Goal: Task Accomplishment & Management: Manage account settings

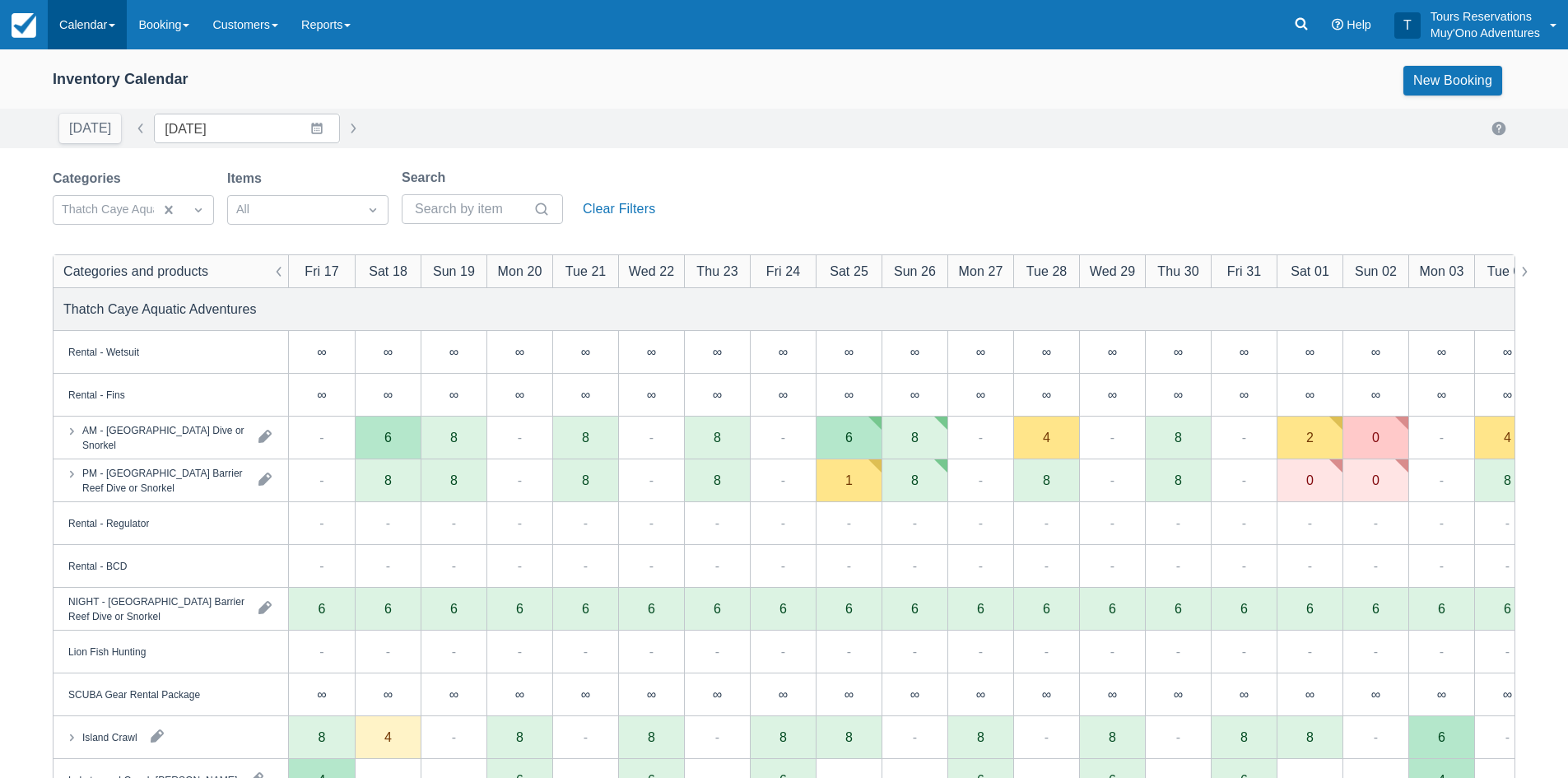
drag, startPoint x: 104, startPoint y: 25, endPoint x: 110, endPoint y: 37, distance: 13.4
click at [104, 25] on link "Calendar" at bounding box center [87, 24] width 79 height 49
click at [92, 131] on link "Inventory" at bounding box center [113, 140] width 130 height 35
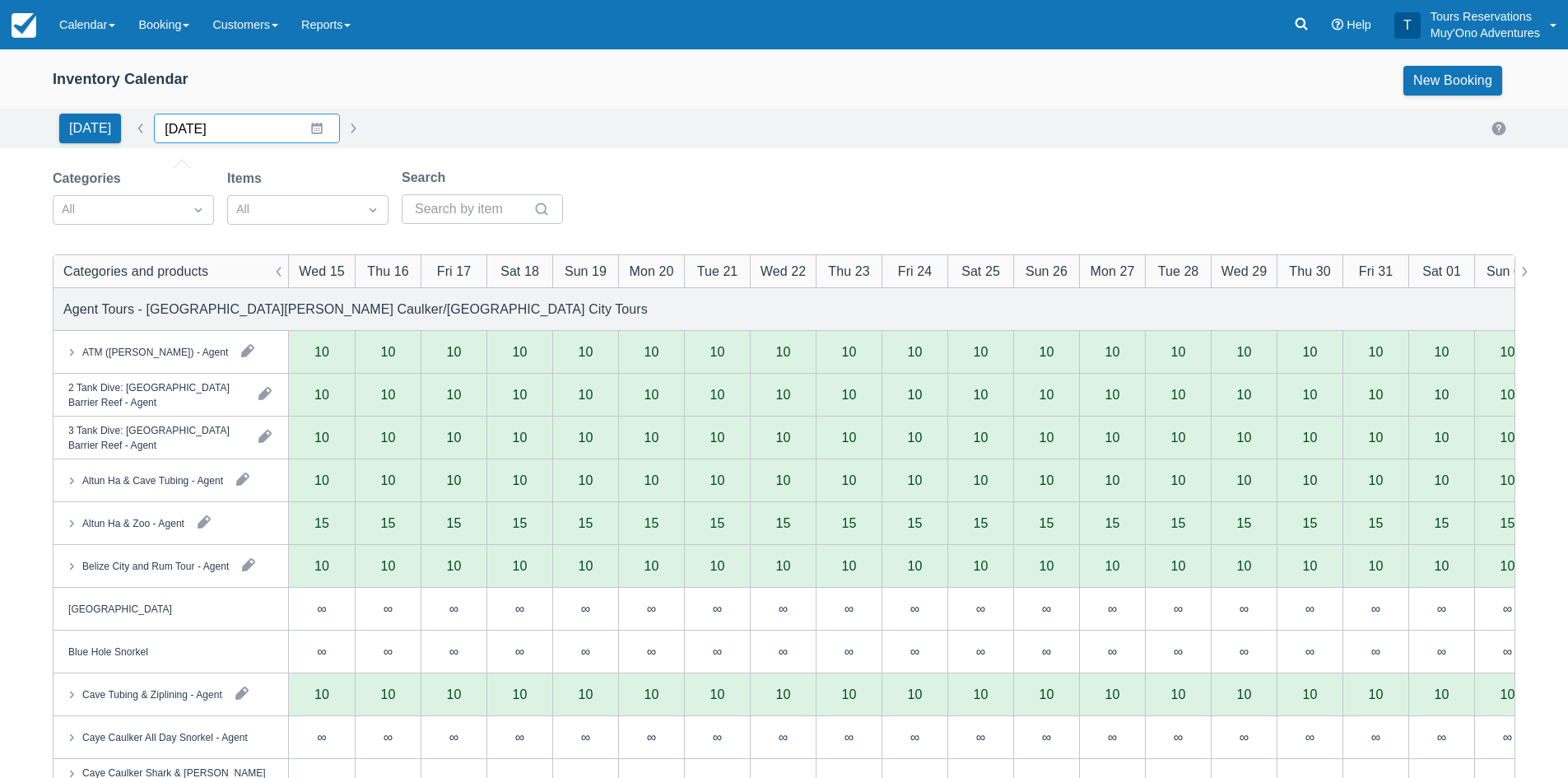
click at [252, 126] on input "[DATE]" at bounding box center [247, 128] width 186 height 29
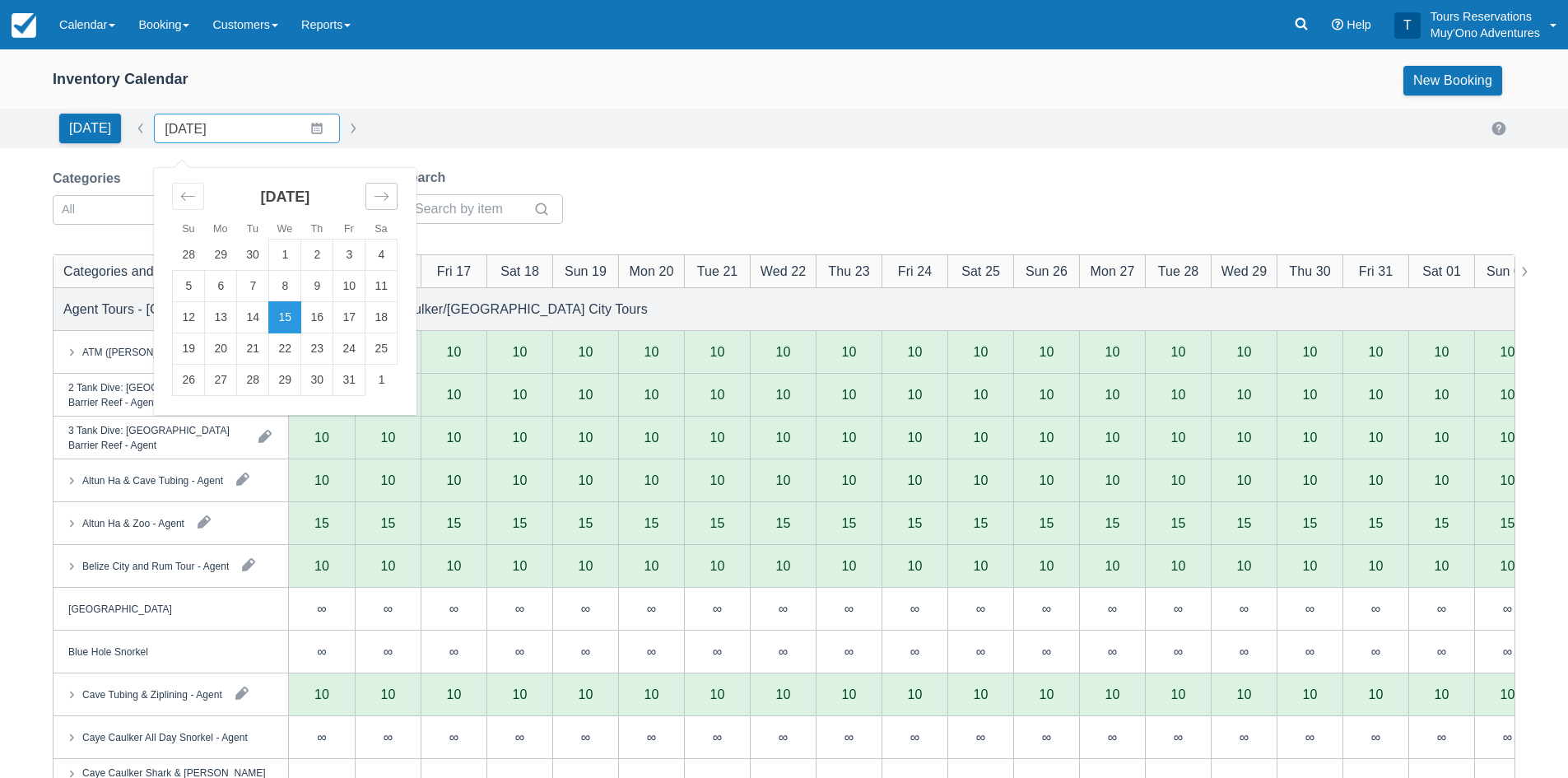
click at [370, 209] on div "Move forward to switch to the next month." at bounding box center [381, 196] width 32 height 27
click at [383, 210] on div "[DATE]" at bounding box center [285, 203] width 226 height 71
click at [378, 186] on div "Move forward to switch to the next month." at bounding box center [381, 196] width 32 height 27
click at [377, 203] on icon "Move forward to switch to the next month." at bounding box center [382, 196] width 16 height 16
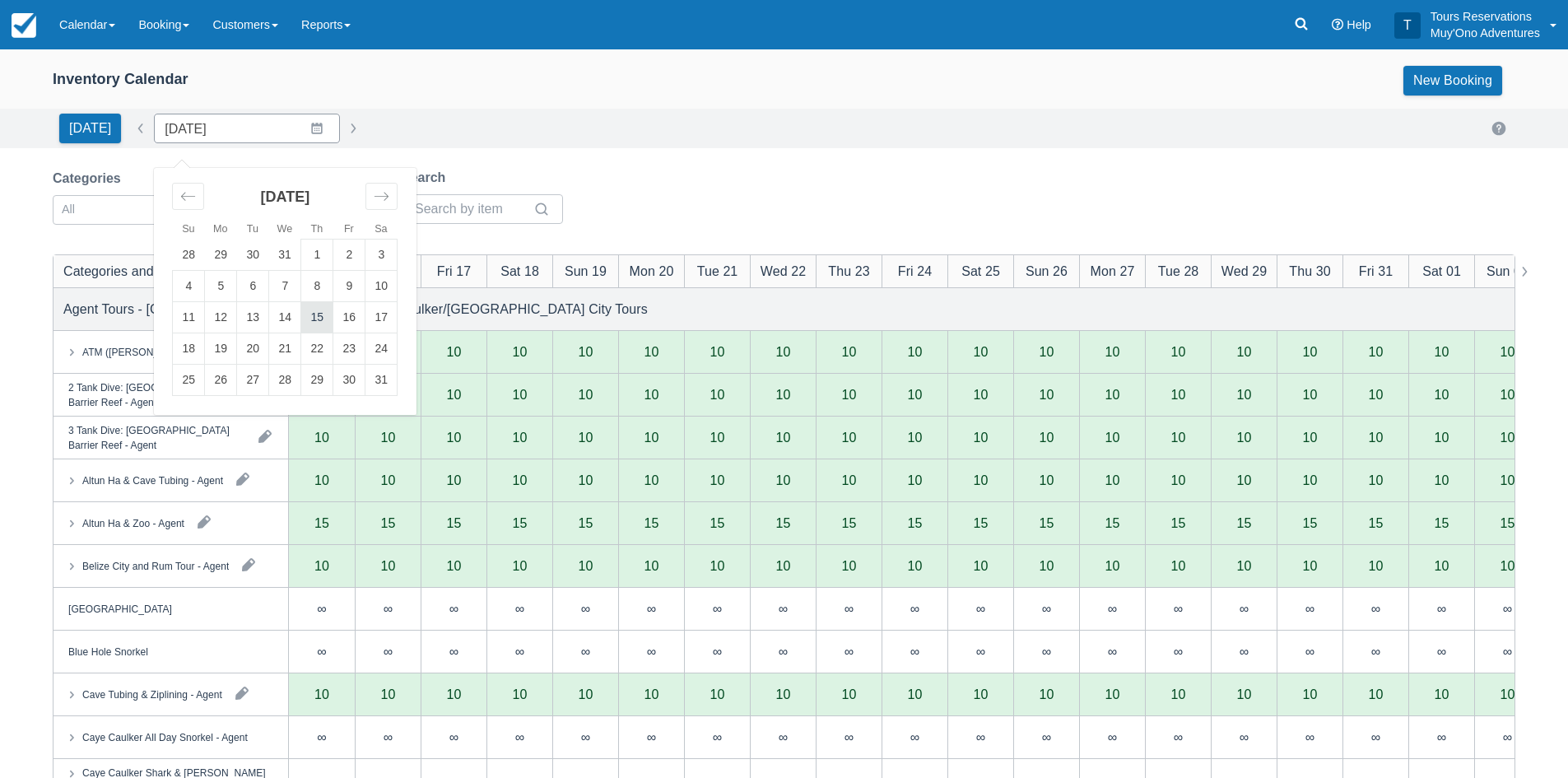
click at [310, 324] on td "15" at bounding box center [317, 318] width 32 height 31
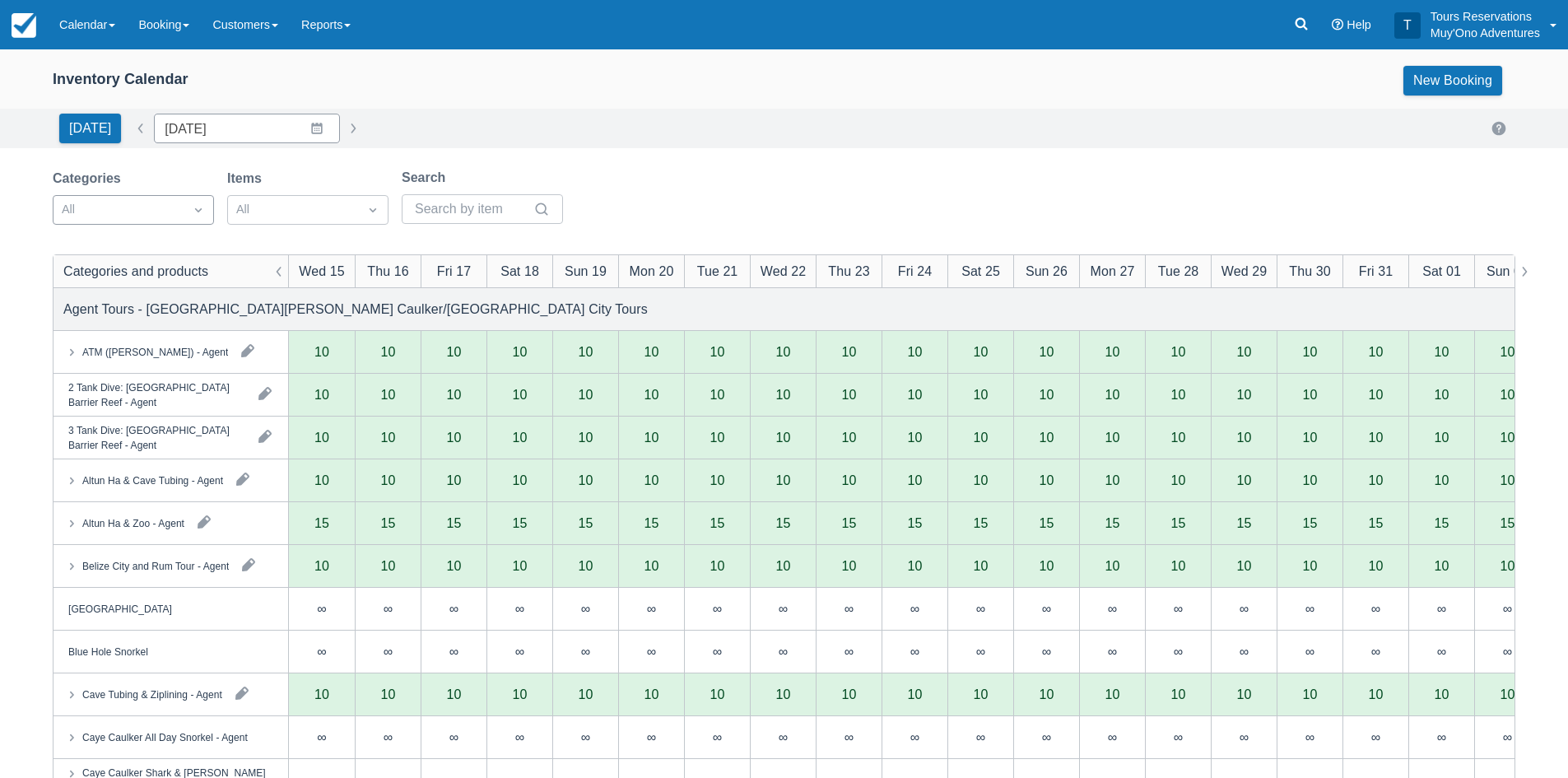
type input "[DATE]"
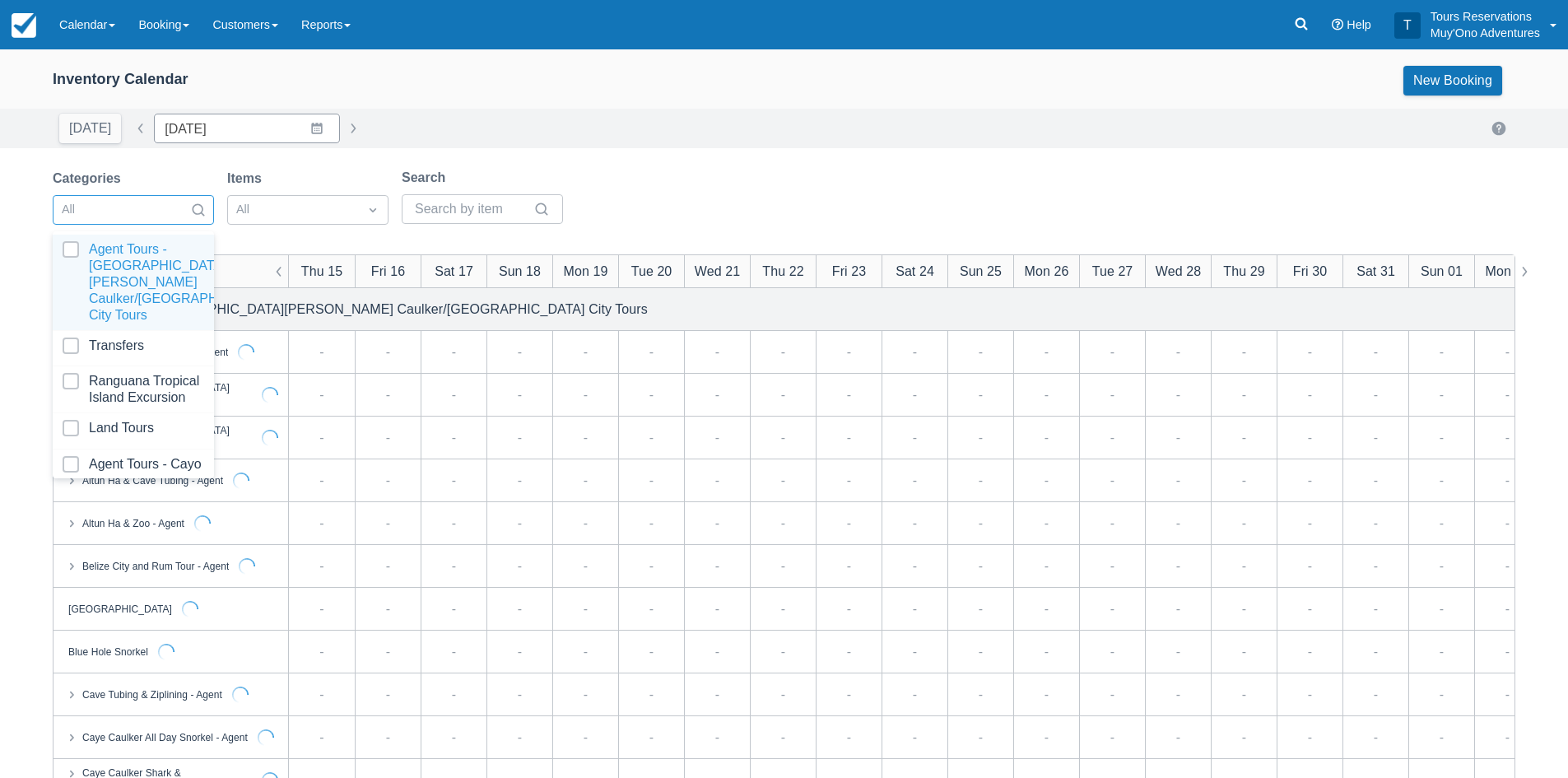
click at [160, 220] on div at bounding box center [118, 209] width 113 height 22
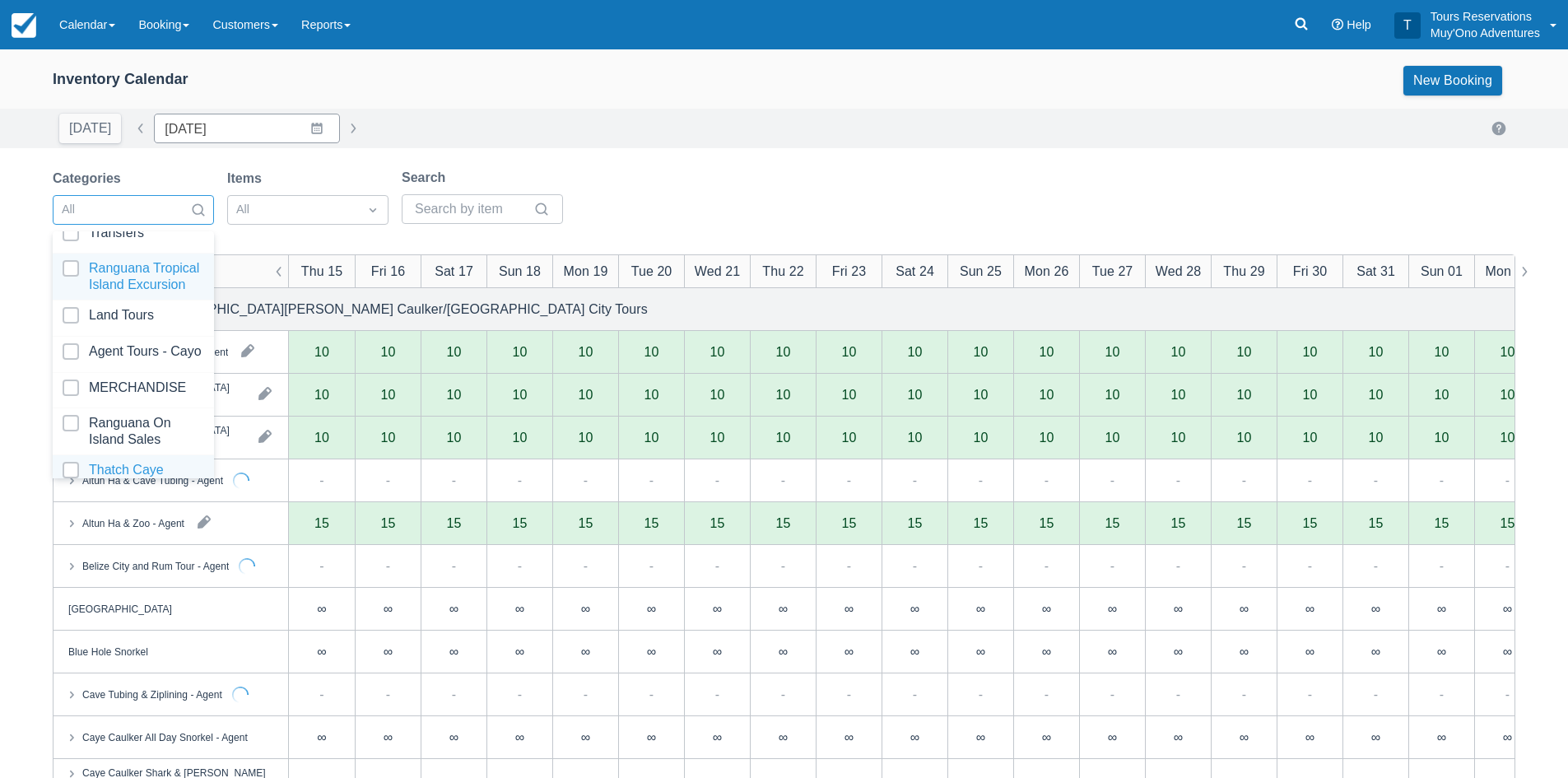
scroll to position [168, 0]
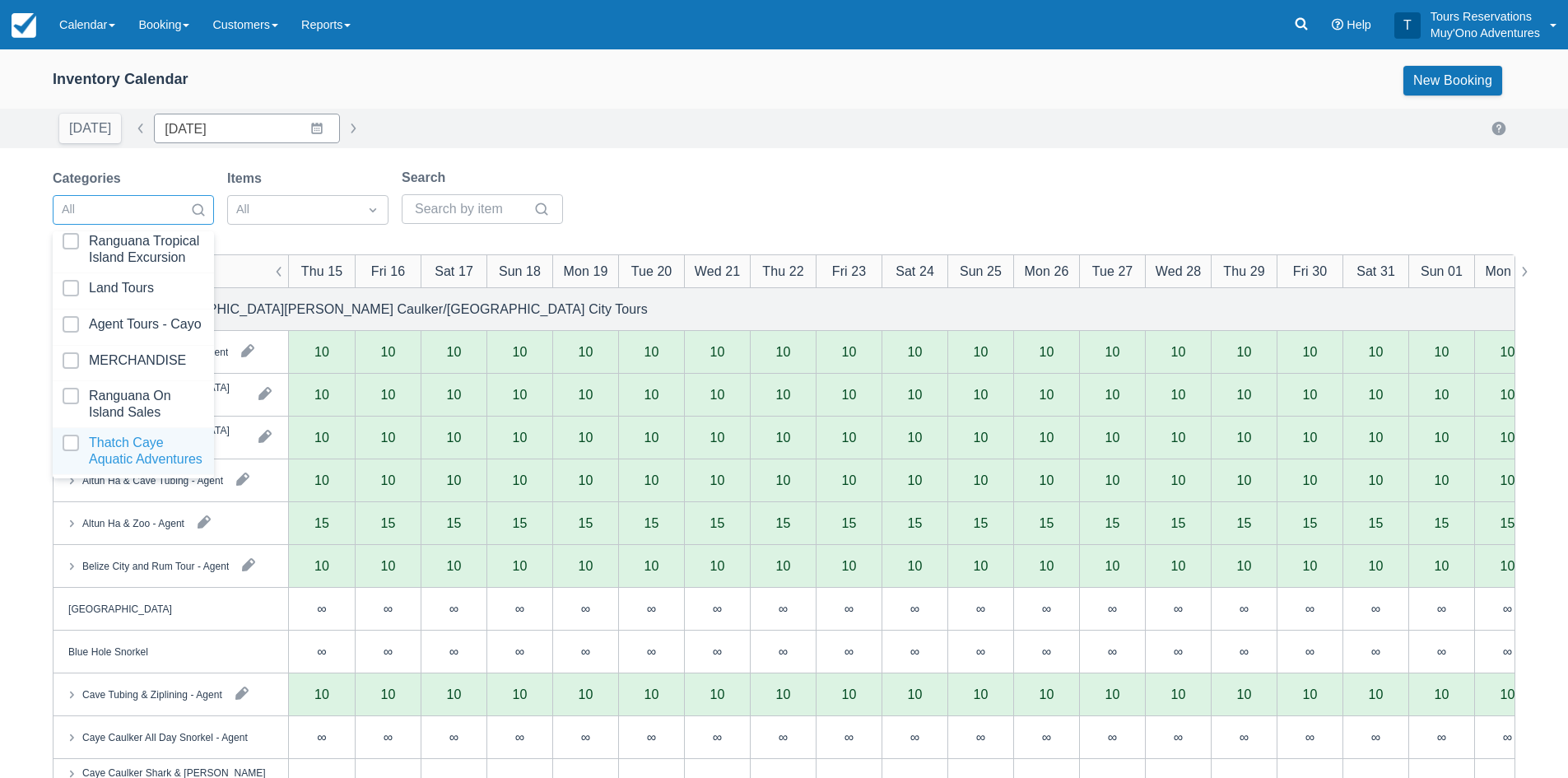
click at [143, 449] on div at bounding box center [133, 451] width 142 height 33
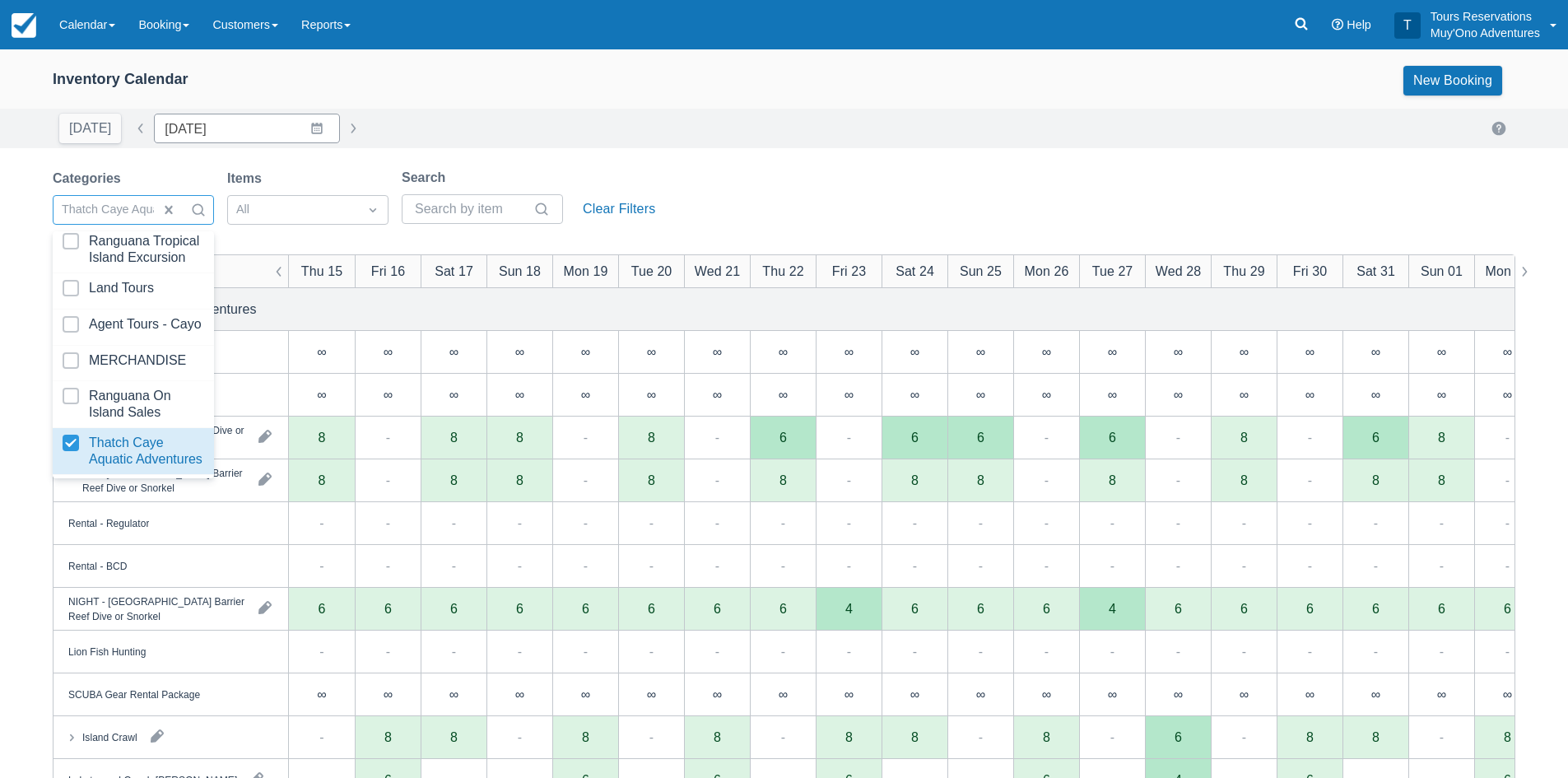
click at [684, 129] on div "[DATE] Date [DATE] Navigate forward to interact with the calendar and select a …" at bounding box center [784, 128] width 1462 height 29
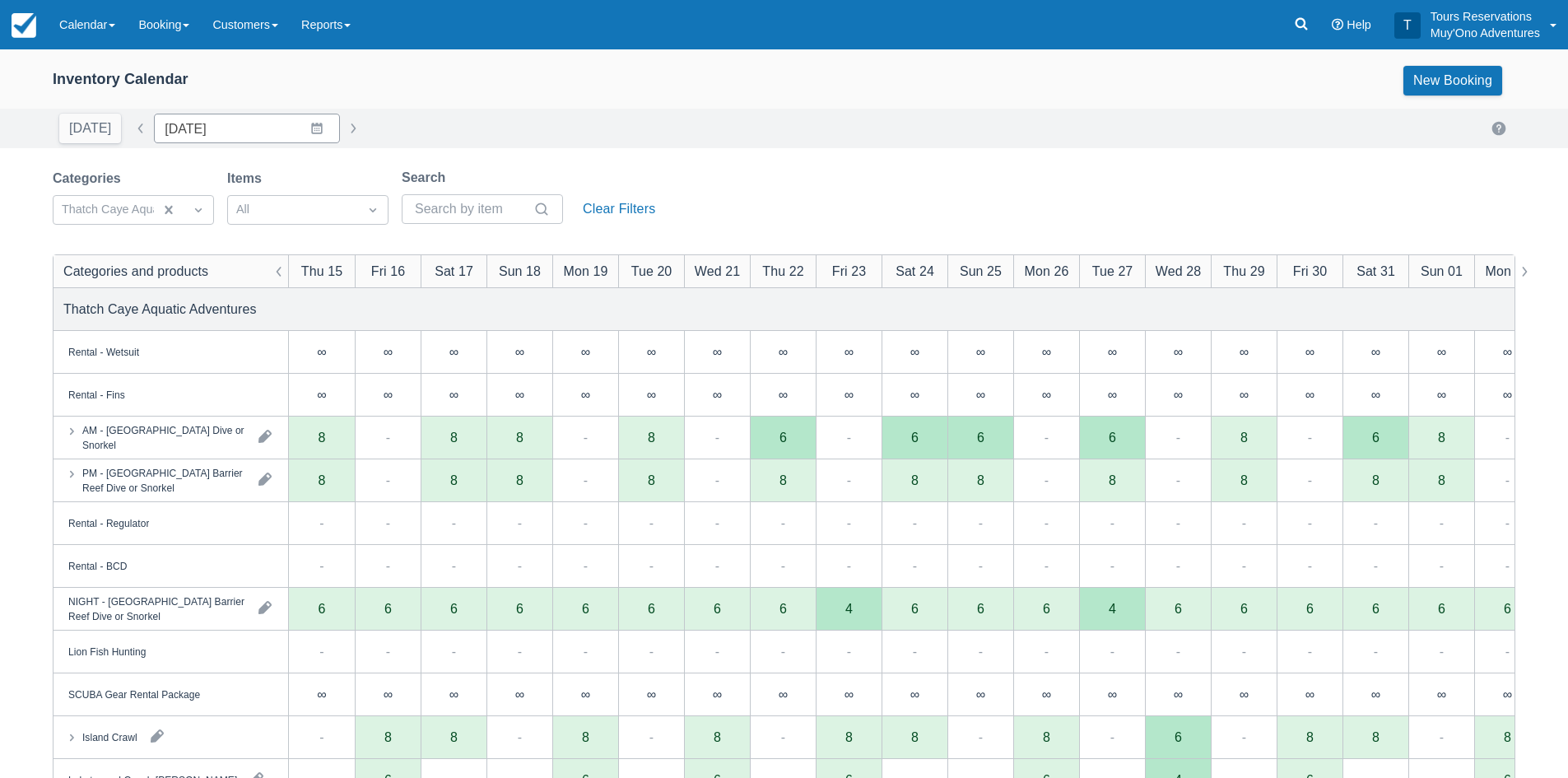
click at [774, 159] on div "Inventory Calendar New Booking [DATE] Date [DATE] Navigate forward to interact …" at bounding box center [784, 528] width 1568 height 957
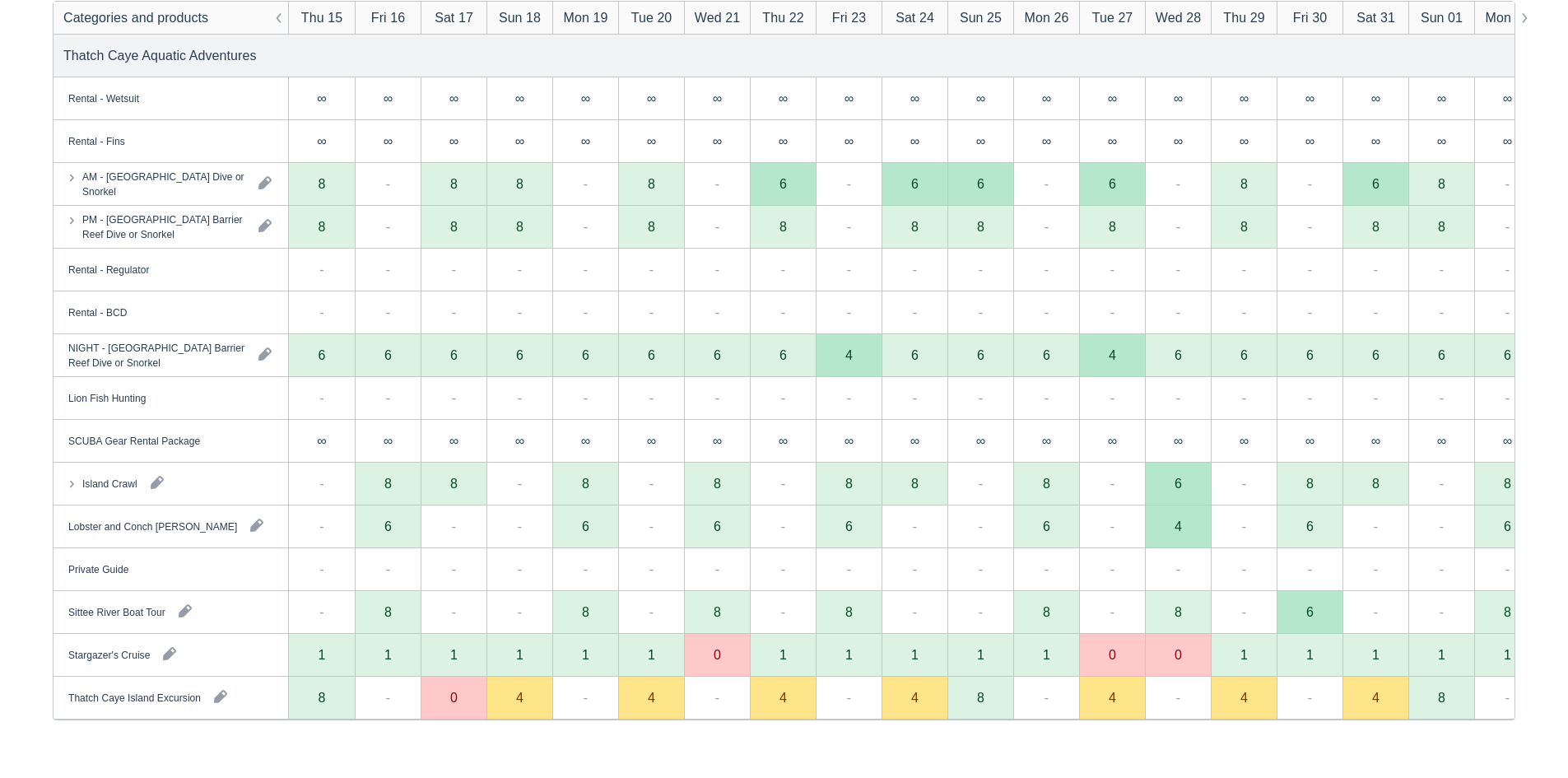
scroll to position [255, 0]
